Goal: Communication & Community: Participate in discussion

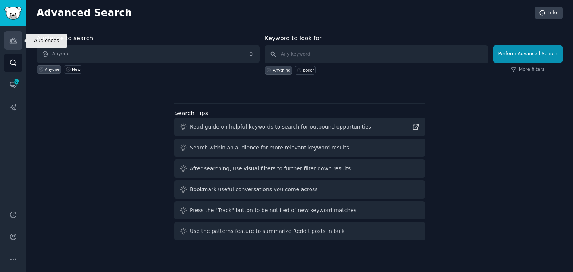
click at [12, 41] on icon "Sidebar" at bounding box center [13, 41] width 8 height 8
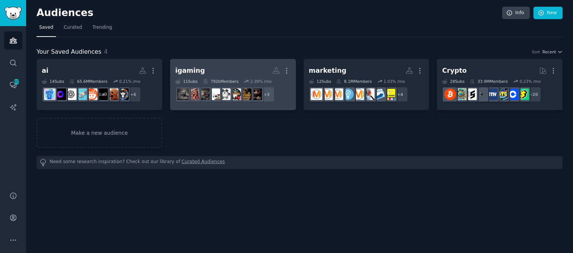
click at [239, 74] on h2 "igaming More" at bounding box center [232, 70] width 115 height 13
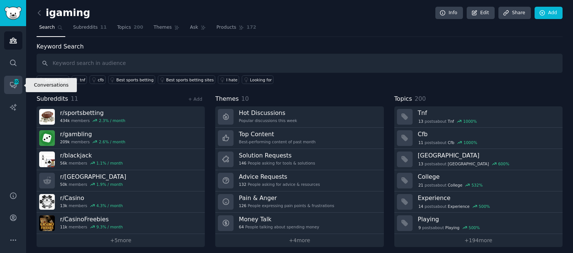
click at [12, 87] on icon "Sidebar" at bounding box center [13, 85] width 8 height 8
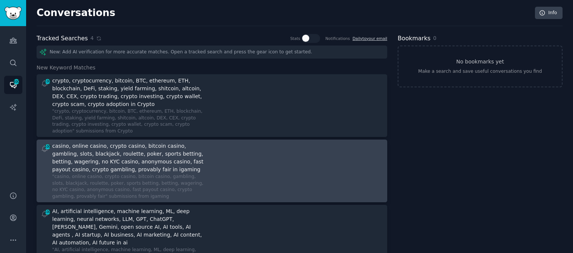
scroll to position [85, 0]
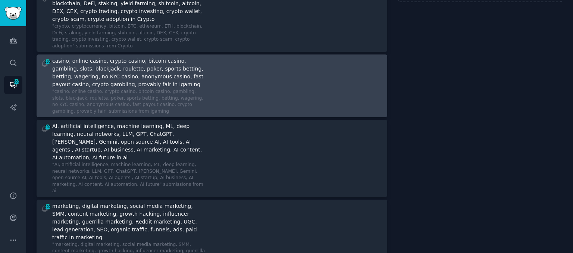
click at [192, 72] on div "casino, online casino, crypto casino, bitcoin casino, gambling, slots, blackjac…" at bounding box center [128, 72] width 153 height 31
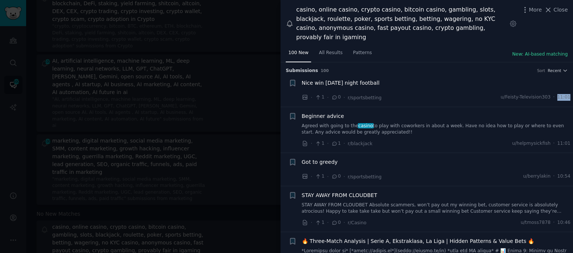
drag, startPoint x: 557, startPoint y: 89, endPoint x: 571, endPoint y: 85, distance: 14.9
click at [571, 85] on div "Submission s 100 Sort Recent + Nice win [DATE] night football · 1 · 0 · r/sport…" at bounding box center [426, 157] width 292 height 191
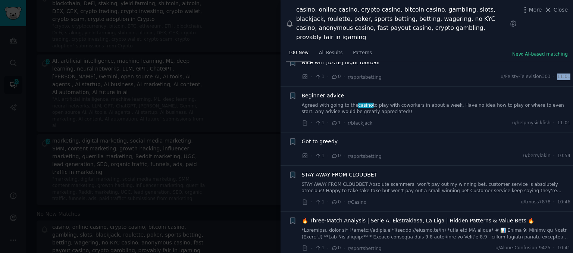
scroll to position [22, 0]
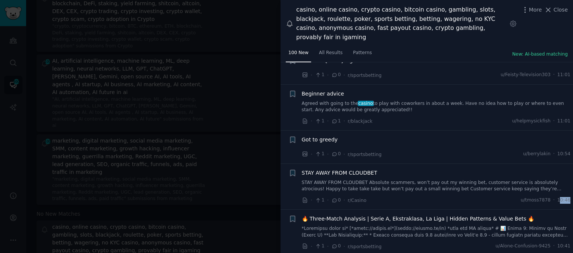
drag, startPoint x: 560, startPoint y: 193, endPoint x: 573, endPoint y: 190, distance: 12.7
click at [573, 190] on div "Submission s 100 Sort Recent + Nice win [DATE] night football · 1 · 0 · r/sport…" at bounding box center [426, 157] width 292 height 191
click at [399, 103] on link "Agreed with going to the casino to play with coworkers in about a week. Have no…" at bounding box center [436, 108] width 269 height 13
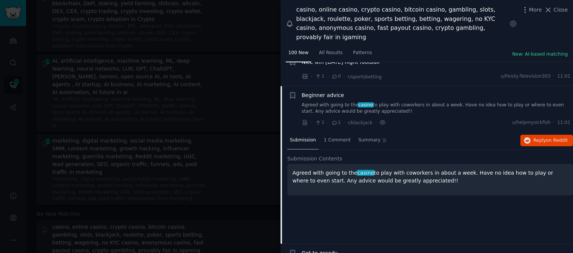
scroll to position [45, 0]
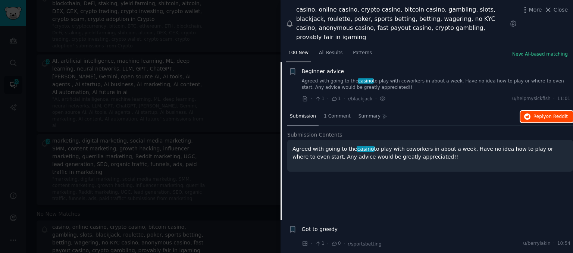
click at [540, 113] on span "Reply on Reddit" at bounding box center [550, 116] width 34 height 7
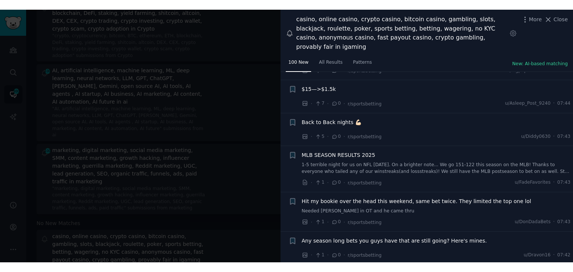
scroll to position [1073, 0]
